Goal: Information Seeking & Learning: Find contact information

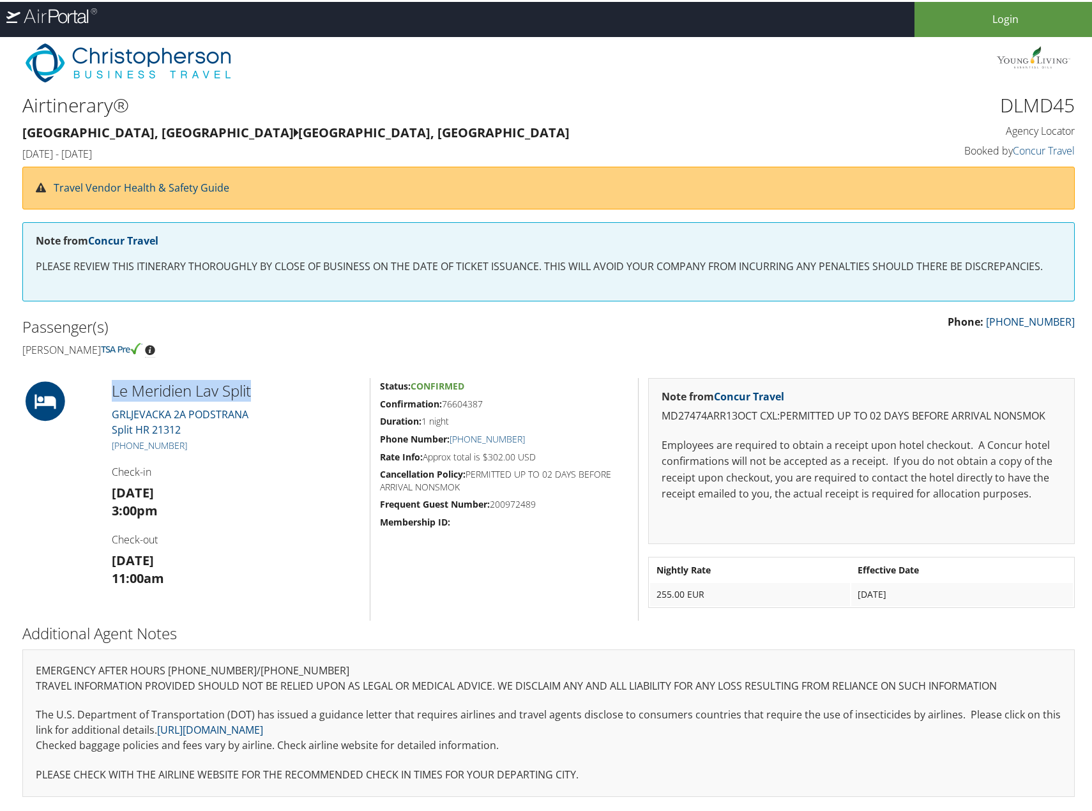
drag, startPoint x: 110, startPoint y: 390, endPoint x: 269, endPoint y: 381, distance: 159.3
click at [269, 381] on div "Le Meridien Lav Split [STREET_ADDRESS] [PHONE_NUMBER] Check-in [DATE] 3:00pm Ch…" at bounding box center [236, 497] width 268 height 243
copy h2 "Le Meridien Lav Split"
drag, startPoint x: 207, startPoint y: 432, endPoint x: 108, endPoint y: 411, distance: 101.1
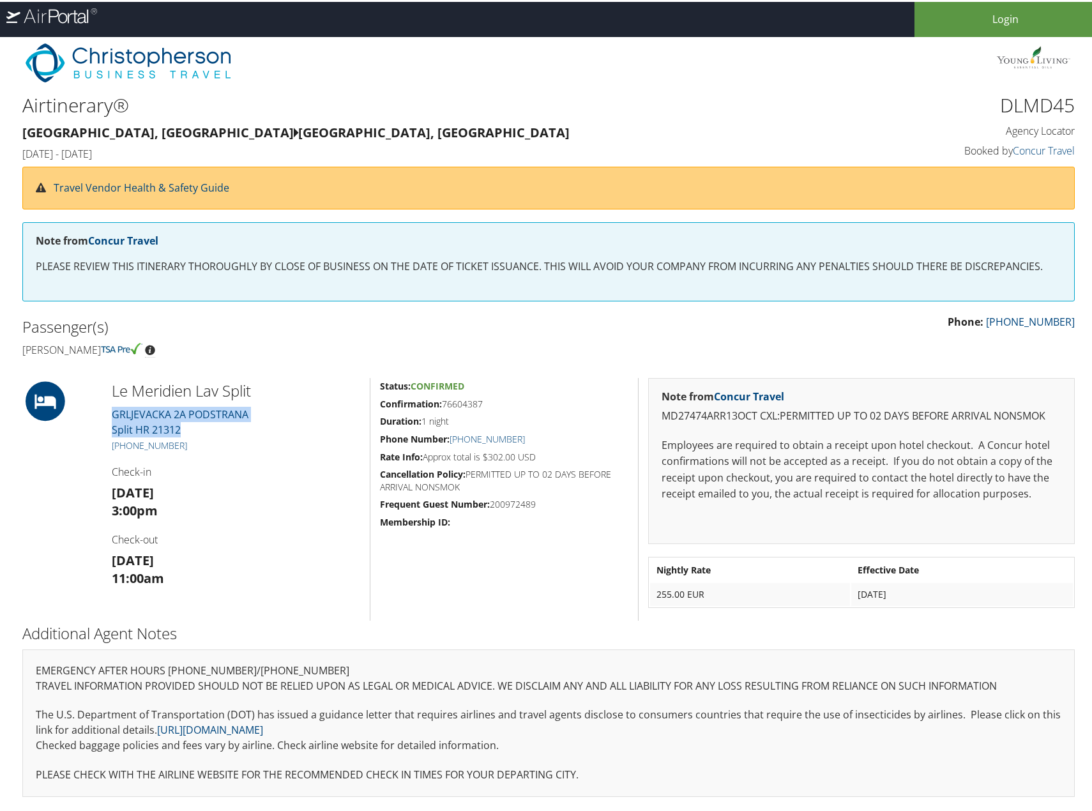
click at [108, 411] on div "Le Meridien Lav Split [STREET_ADDRESS] [PHONE_NUMBER] Check-in [DATE] 3:00pm Ch…" at bounding box center [236, 497] width 268 height 243
copy link "[STREET_ADDRESS]"
drag, startPoint x: 206, startPoint y: 445, endPoint x: 100, endPoint y: 448, distance: 106.1
click at [100, 448] on div "Le Meridien Lav Split [STREET_ADDRESS] [PHONE_NUMBER] Check-in [DATE] 3:00pm Ch…" at bounding box center [549, 497] width 1072 height 243
click at [248, 467] on h4 "Check-in" at bounding box center [236, 470] width 249 height 14
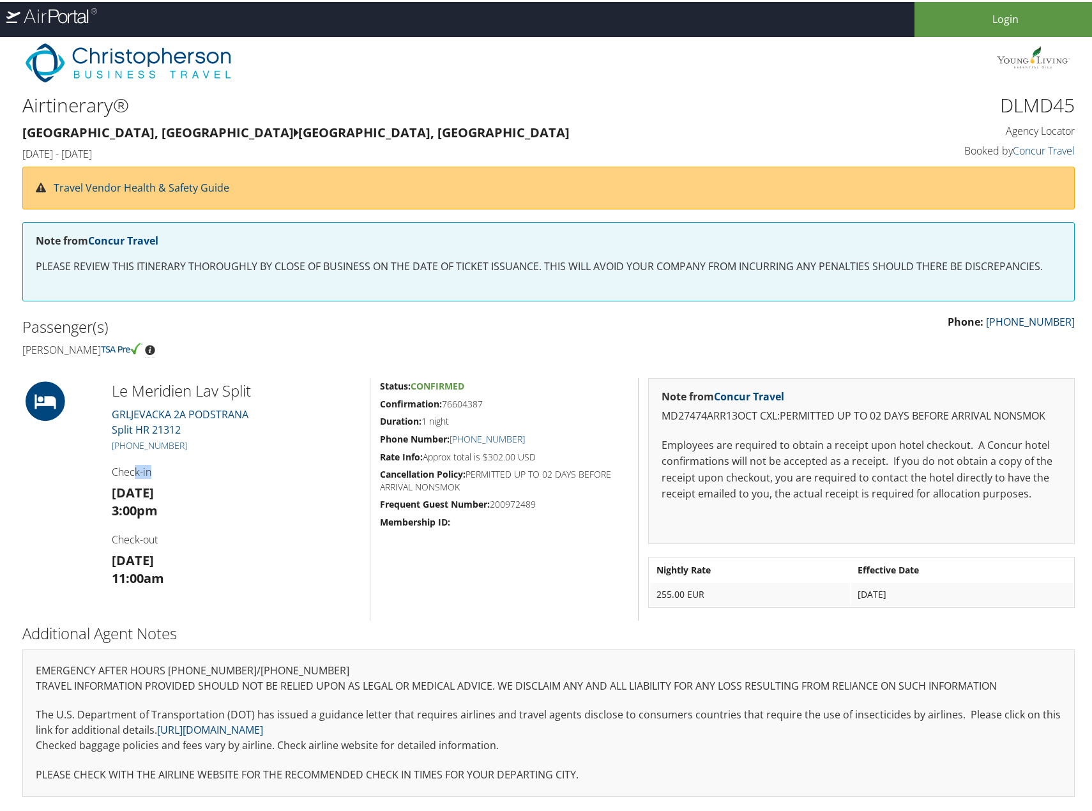
drag, startPoint x: 204, startPoint y: 451, endPoint x: 133, endPoint y: 451, distance: 71.5
click at [133, 451] on div "Le Meridien Lav Split [STREET_ADDRESS] [PHONE_NUMBER] Check-in [DATE] 3:00pm Ch…" at bounding box center [236, 497] width 268 height 243
click at [203, 463] on h4 "Check-in" at bounding box center [236, 470] width 249 height 14
drag, startPoint x: 195, startPoint y: 445, endPoint x: 109, endPoint y: 442, distance: 86.9
click at [109, 442] on div "Le Meridien Lav Split [STREET_ADDRESS] [PHONE_NUMBER] Check-in [DATE] 3:00pm Ch…" at bounding box center [236, 497] width 268 height 243
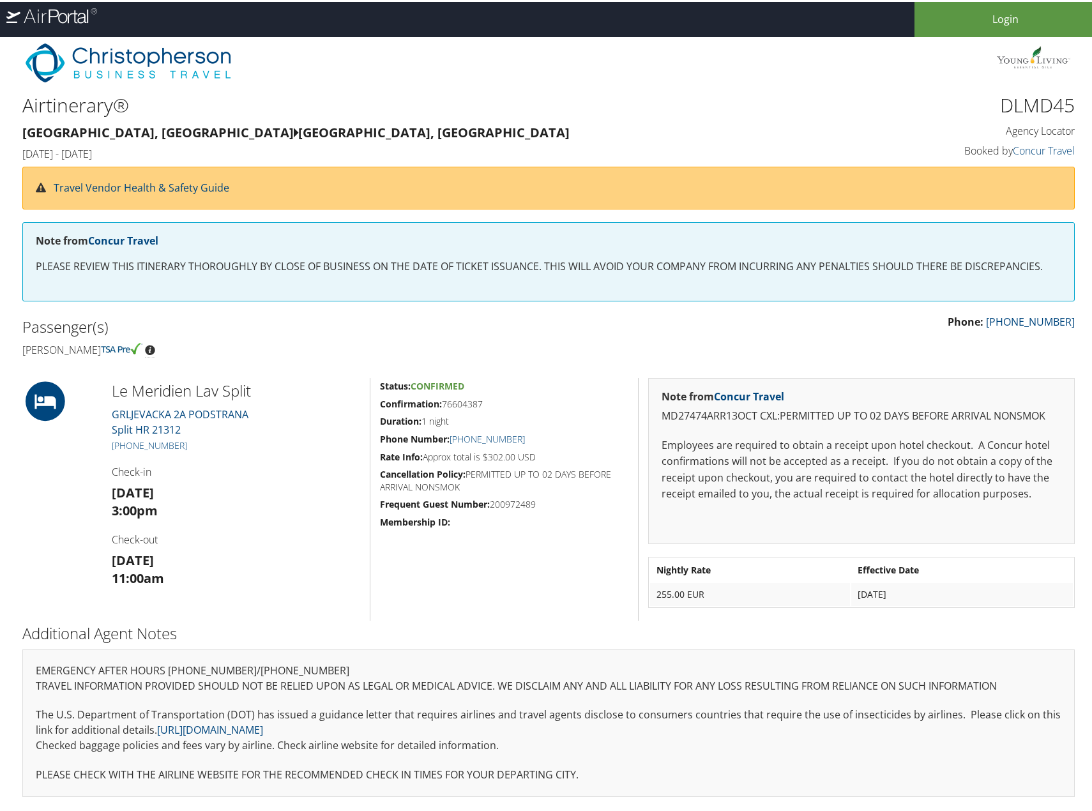
copy link "[PHONE_NUMBER]"
drag, startPoint x: 445, startPoint y: 401, endPoint x: 498, endPoint y: 401, distance: 53.0
click at [498, 401] on h5 "Confirmation: 76604387" at bounding box center [504, 402] width 248 height 13
copy h5 "76604387"
